Goal: Register for event/course

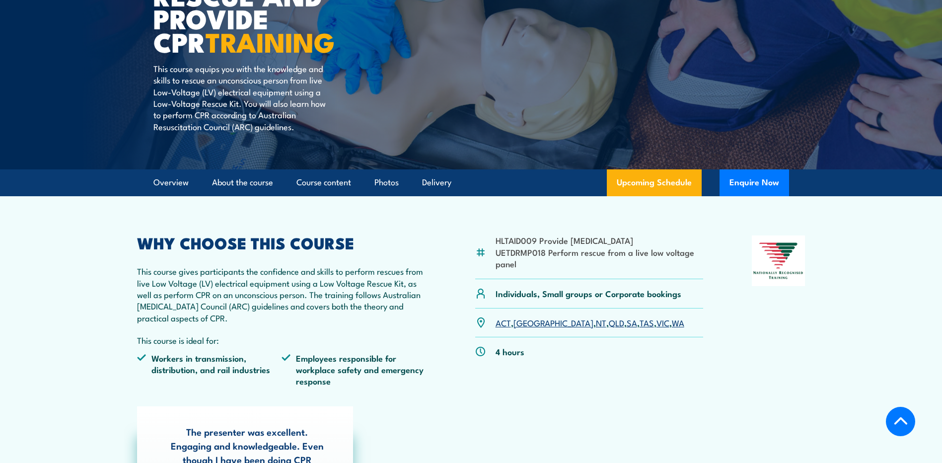
scroll to position [199, 0]
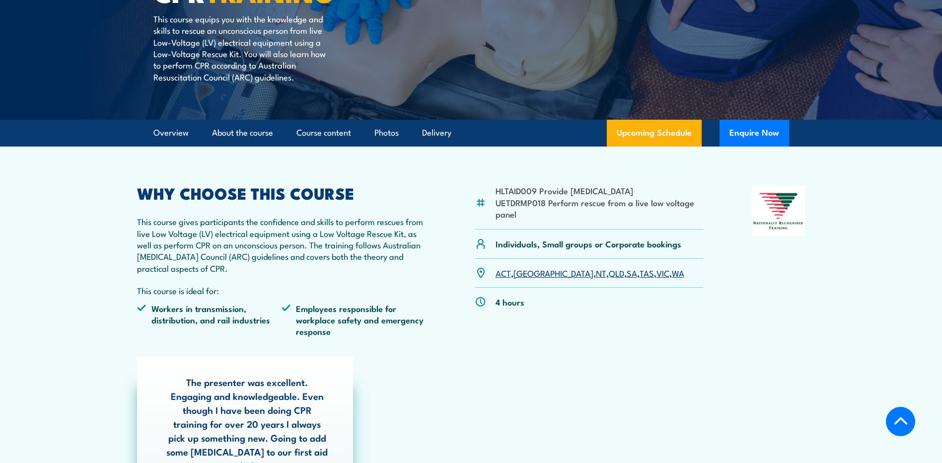
click at [518, 272] on link "[GEOGRAPHIC_DATA]" at bounding box center [553, 273] width 80 height 12
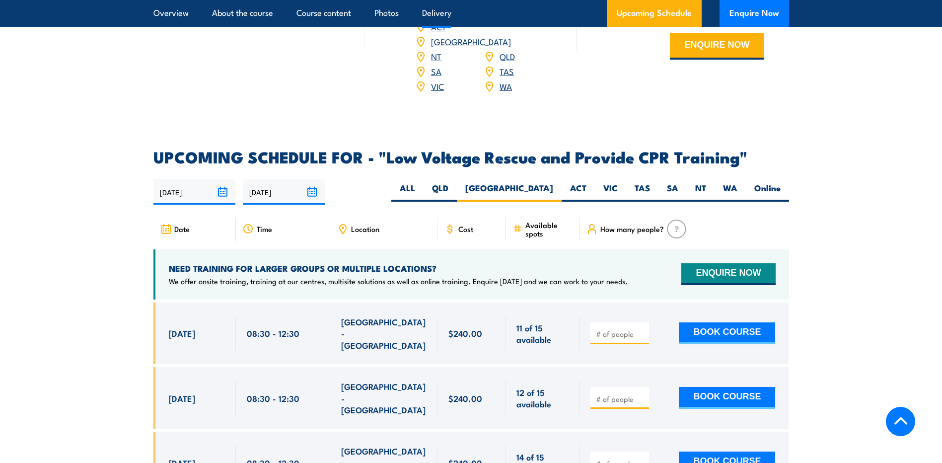
scroll to position [1372, 0]
